Goal: Task Accomplishment & Management: Manage account settings

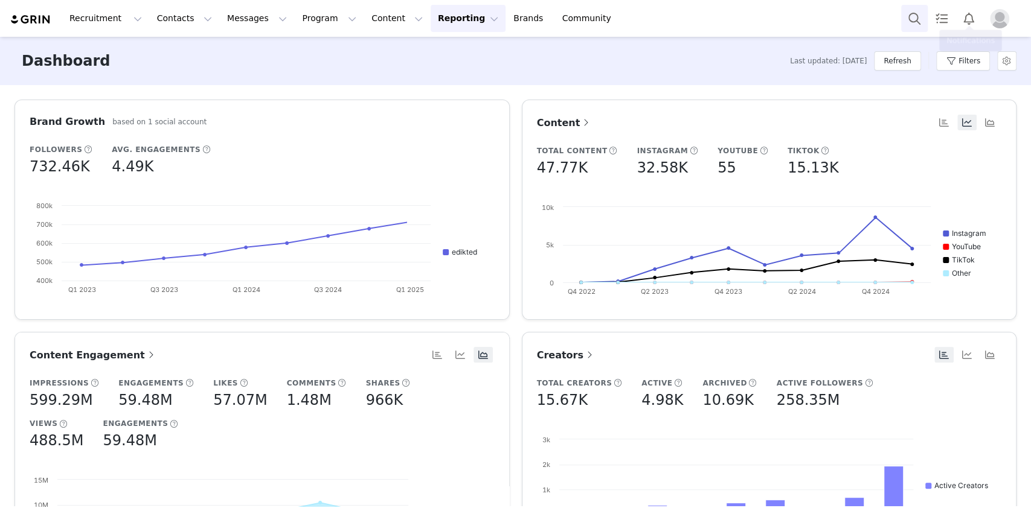
click at [903, 15] on button "Search" at bounding box center [914, 18] width 27 height 27
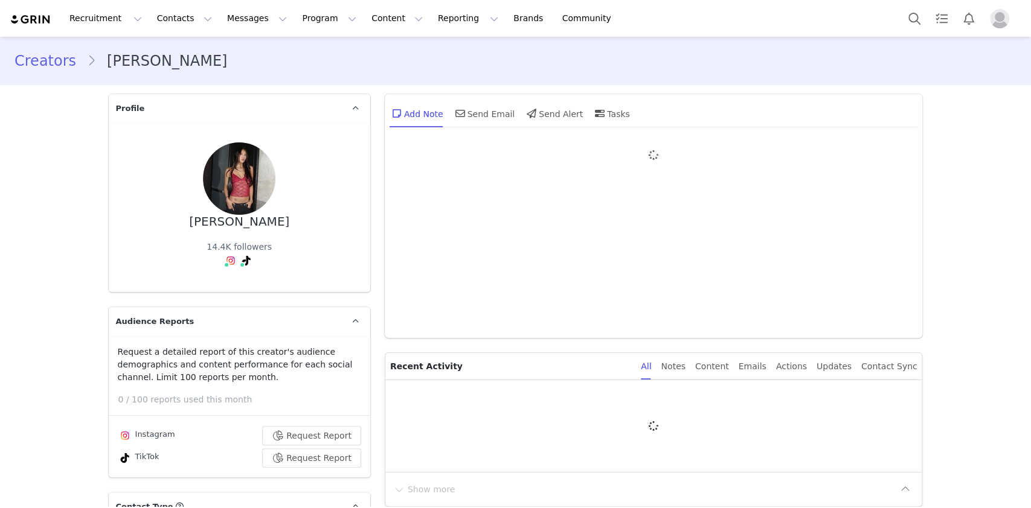
type input "+1 ([GEOGRAPHIC_DATA])"
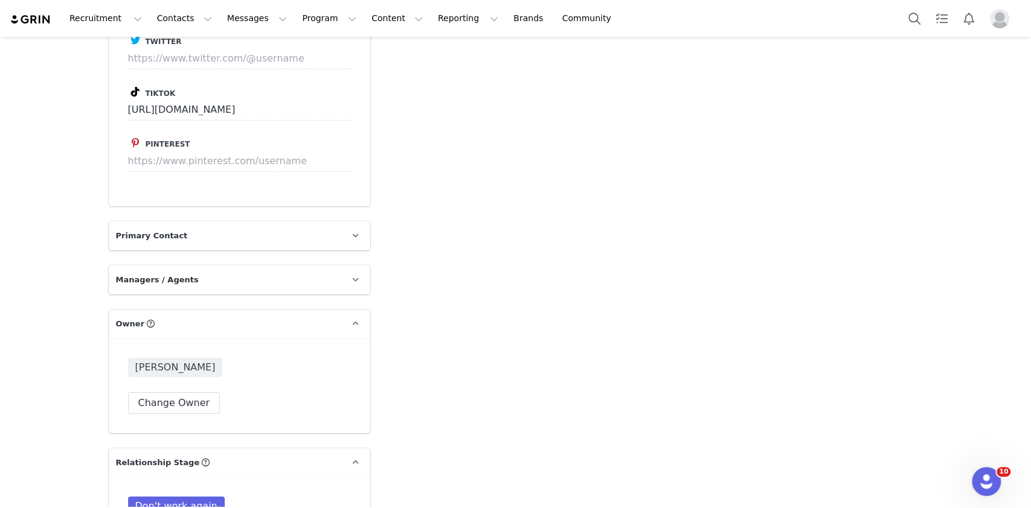
scroll to position [2898, 0]
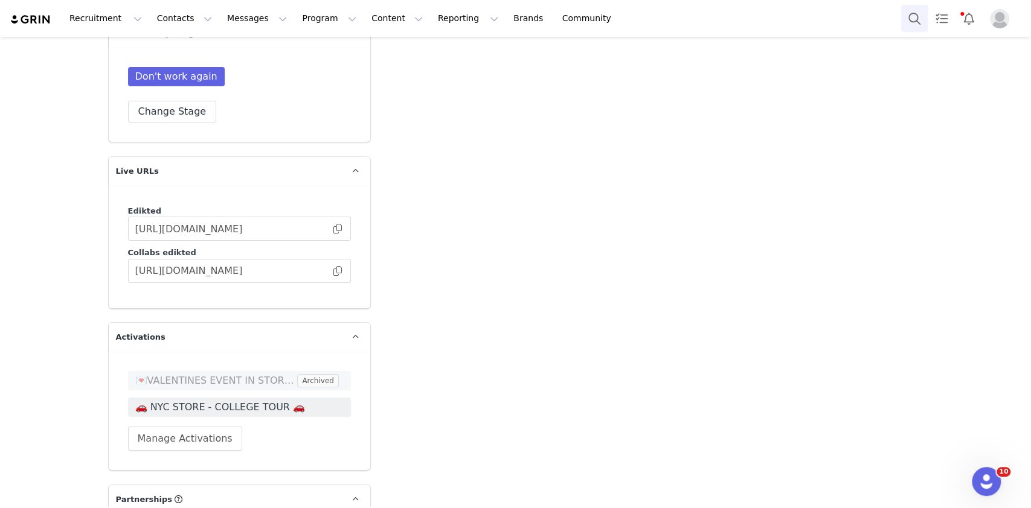
click at [925, 23] on button "Search" at bounding box center [914, 18] width 27 height 27
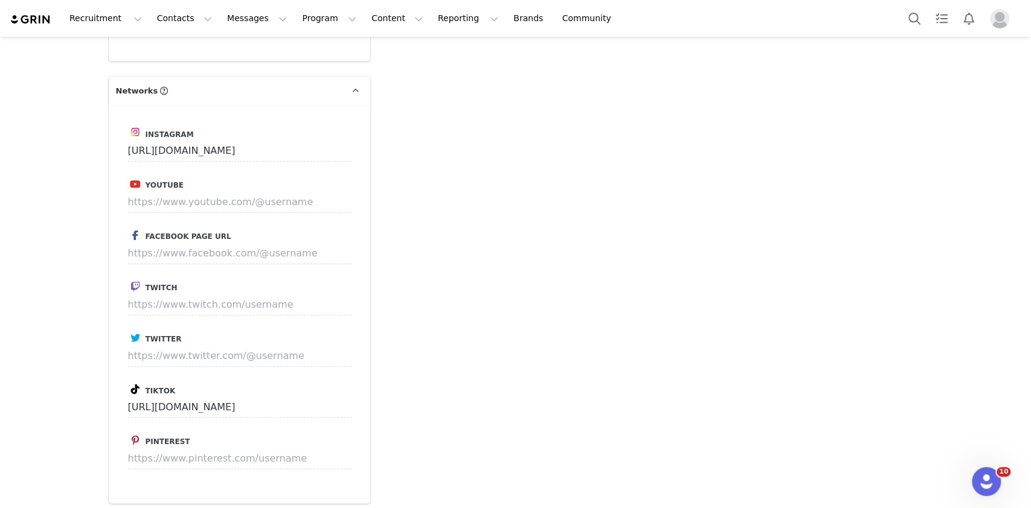
scroll to position [2683, 0]
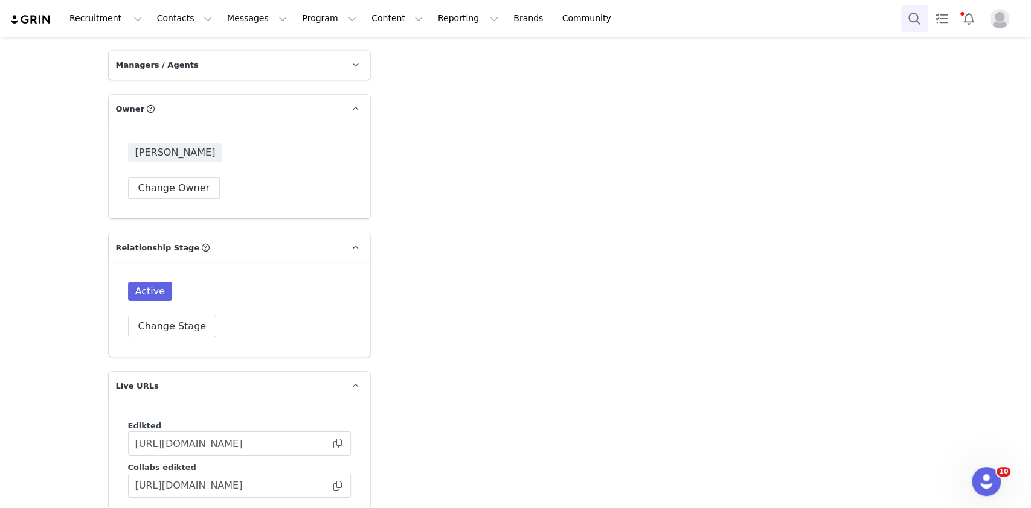
click at [906, 27] on button "Search" at bounding box center [914, 18] width 27 height 27
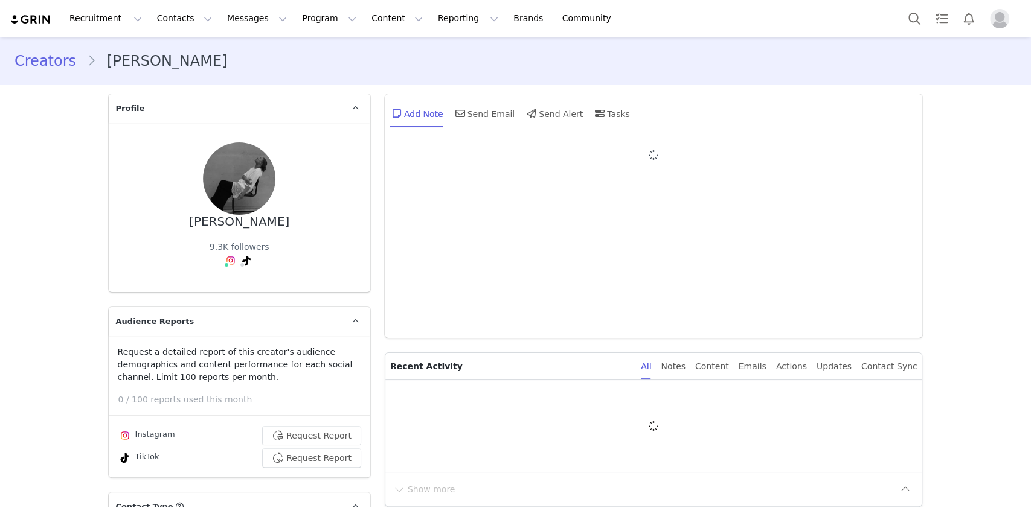
type input "+1 ([GEOGRAPHIC_DATA])"
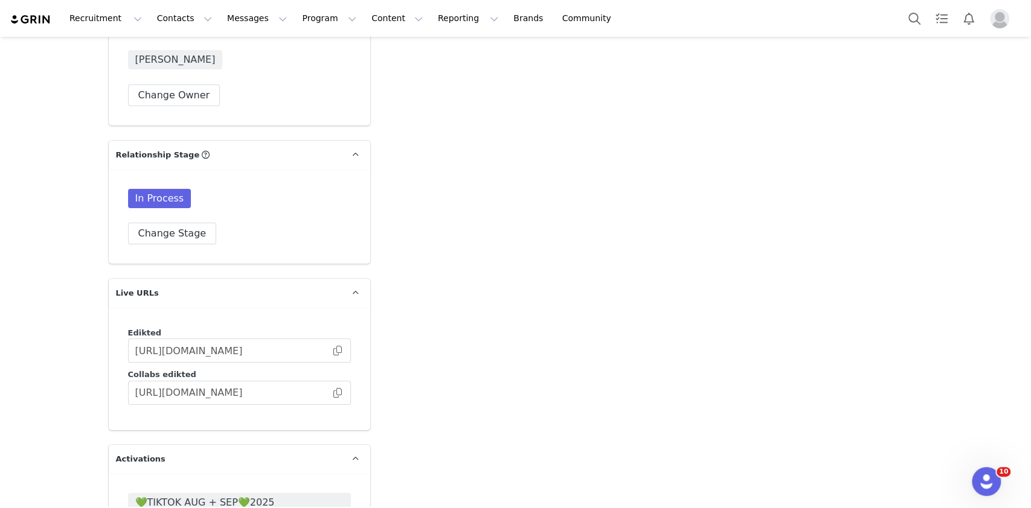
scroll to position [2576, 0]
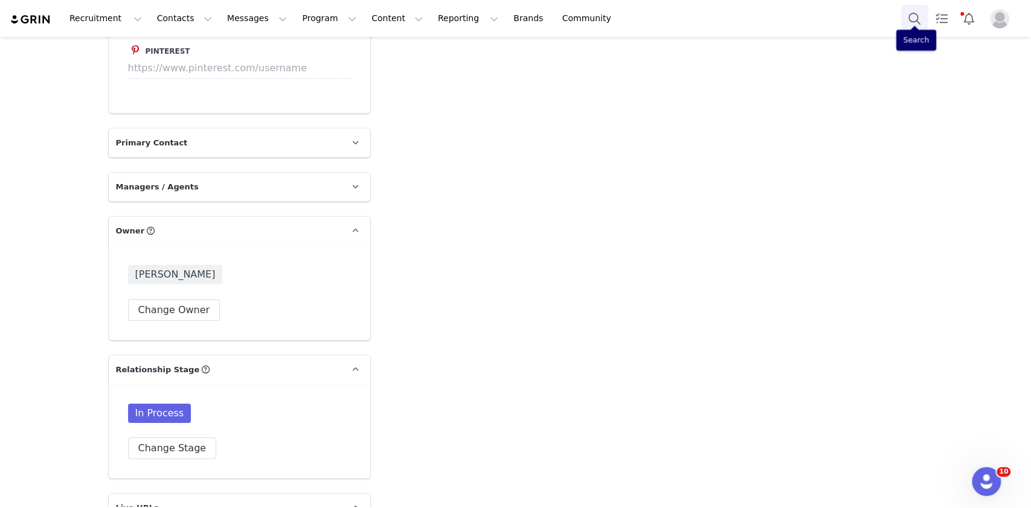
click at [927, 13] on button "Search" at bounding box center [914, 18] width 27 height 27
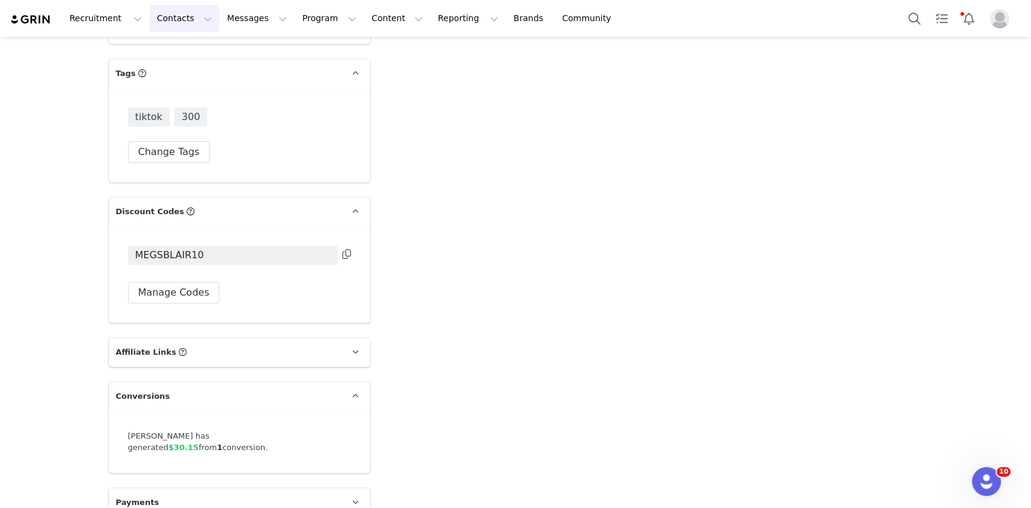
drag, startPoint x: 156, startPoint y: 15, endPoint x: 165, endPoint y: 23, distance: 11.5
click at [156, 14] on button "Contacts Contacts" at bounding box center [184, 18] width 69 height 27
click at [198, 99] on div "Applicants" at bounding box center [186, 98] width 81 height 13
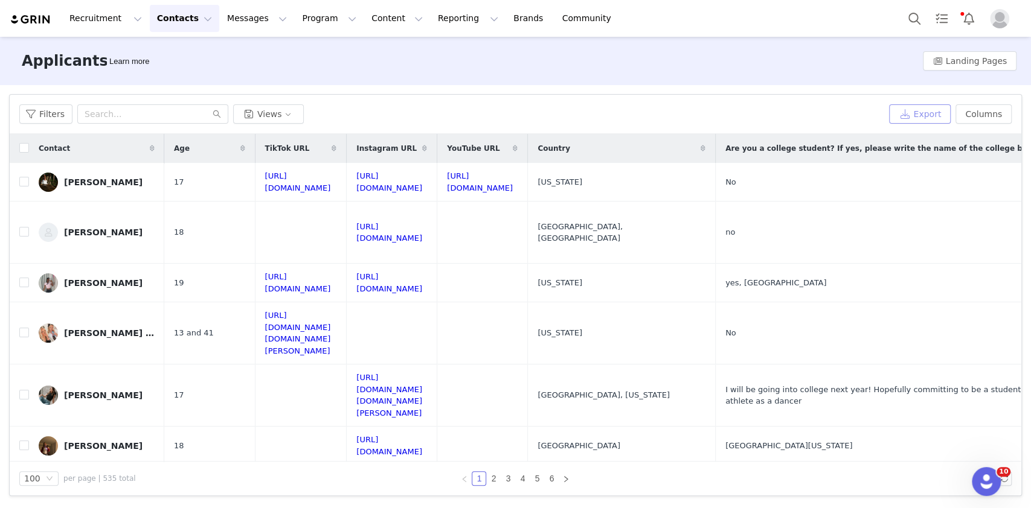
click at [901, 110] on button "Export" at bounding box center [920, 113] width 62 height 19
click at [908, 113] on button "Export" at bounding box center [920, 113] width 62 height 19
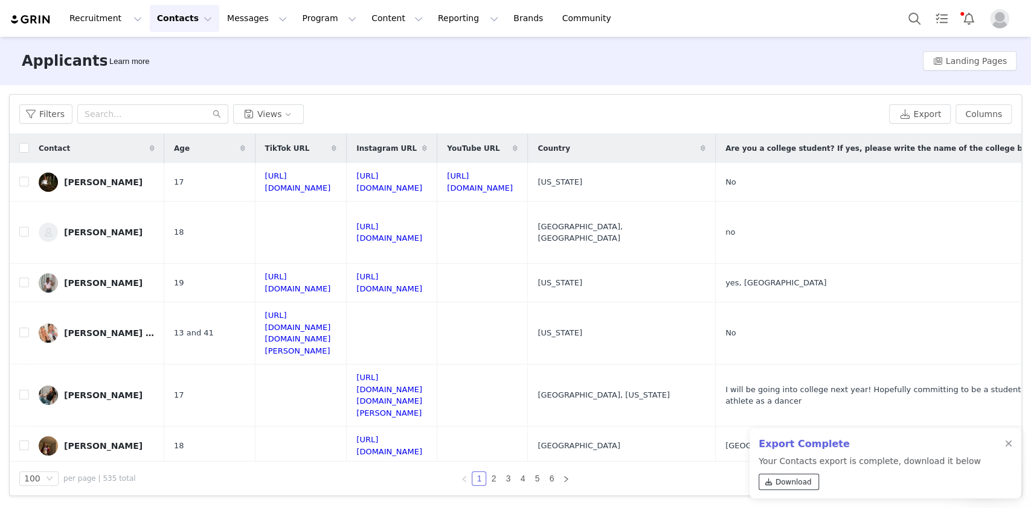
click at [798, 481] on span "Download" at bounding box center [793, 482] width 36 height 11
